Goal: Find specific page/section: Find specific page/section

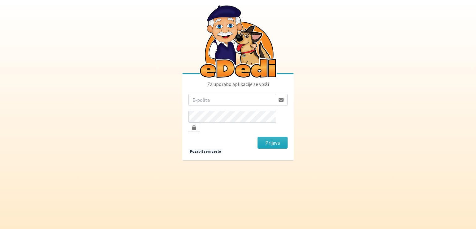
drag, startPoint x: 0, startPoint y: 0, endPoint x: 199, endPoint y: 104, distance: 224.4
click at [199, 104] on input "email" at bounding box center [231, 100] width 87 height 12
type input "maja.gregoric@erps.si"
click at [257, 137] on button "Prijava" at bounding box center [272, 143] width 30 height 12
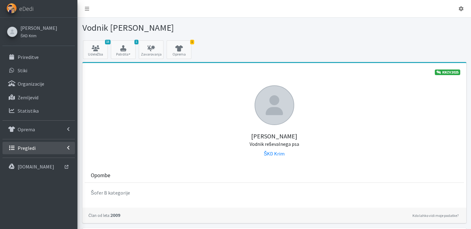
click at [24, 148] on p "Pregledi" at bounding box center [27, 148] width 18 height 6
click at [25, 159] on p "Vodniki" at bounding box center [25, 161] width 15 height 6
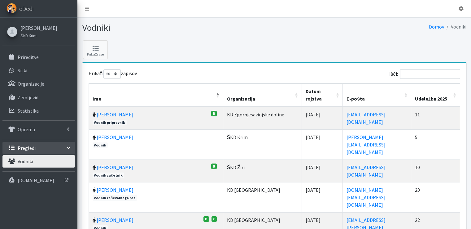
select select "50"
click at [412, 73] on input "Išči:" at bounding box center [430, 74] width 60 height 10
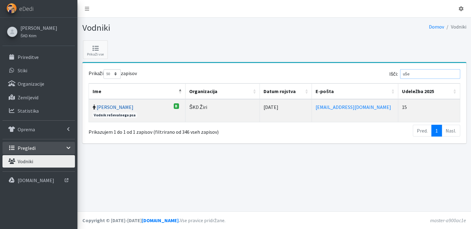
type input "uše"
click at [105, 106] on link "[PERSON_NAME]" at bounding box center [115, 107] width 37 height 6
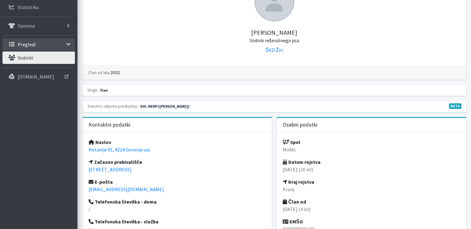
scroll to position [124, 0]
